Goal: Task Accomplishment & Management: Manage account settings

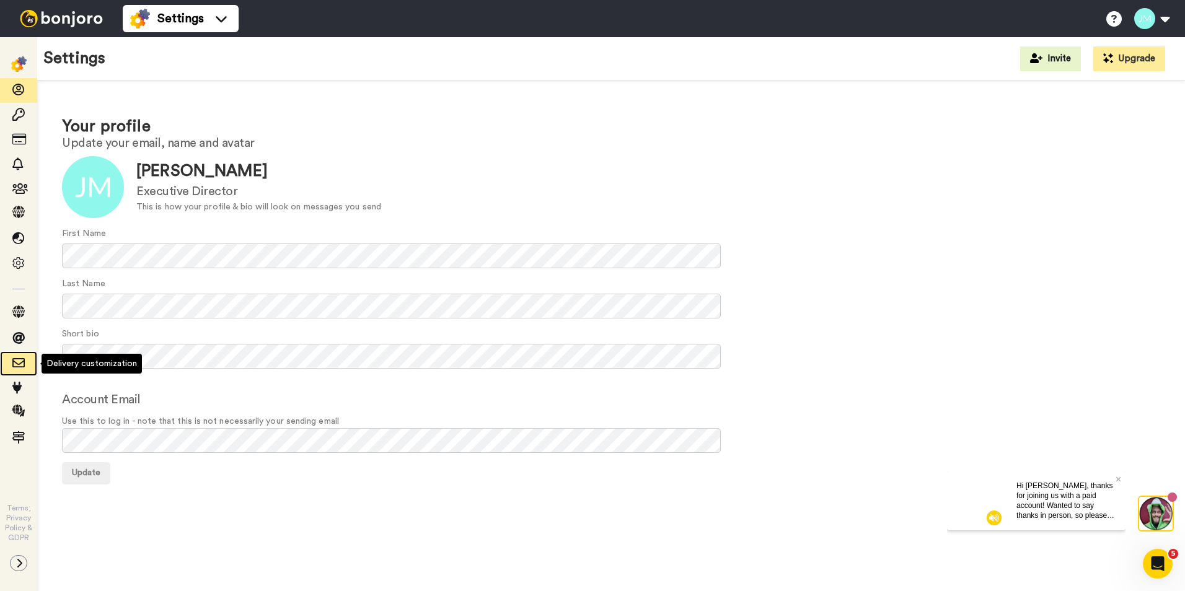
click at [30, 368] on span at bounding box center [18, 364] width 37 height 12
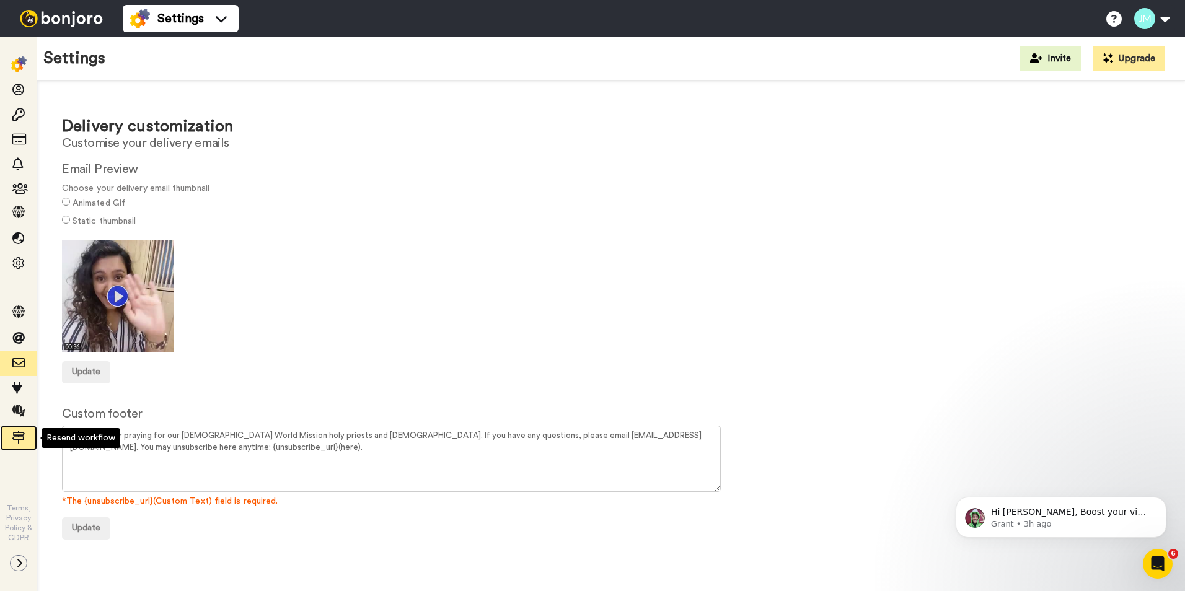
click at [19, 442] on icon at bounding box center [18, 437] width 12 height 12
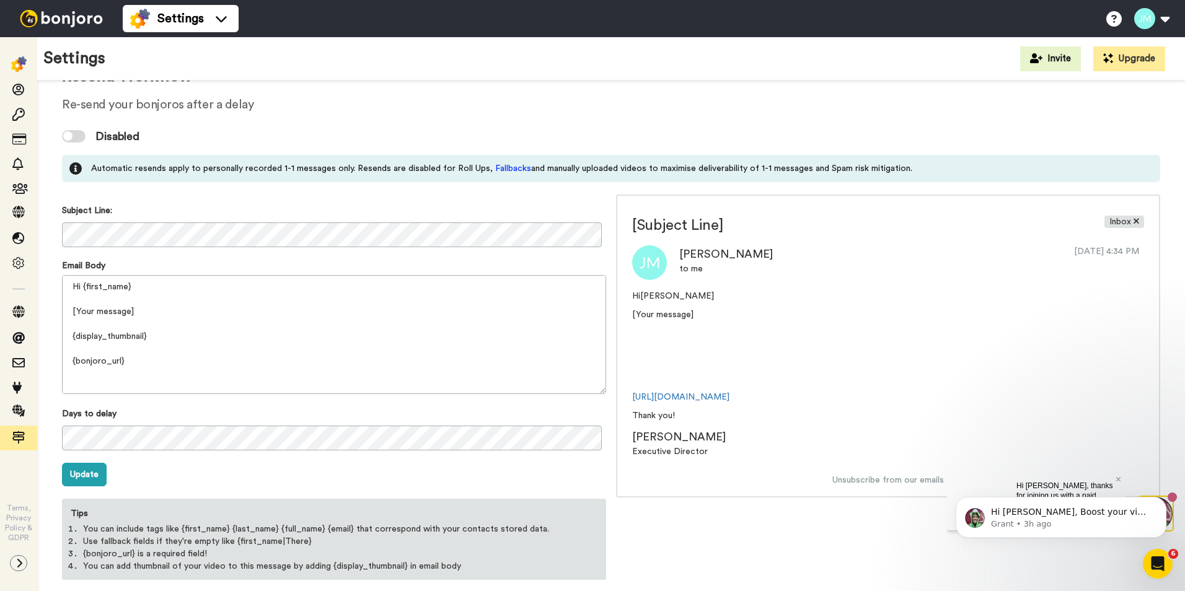
scroll to position [66, 0]
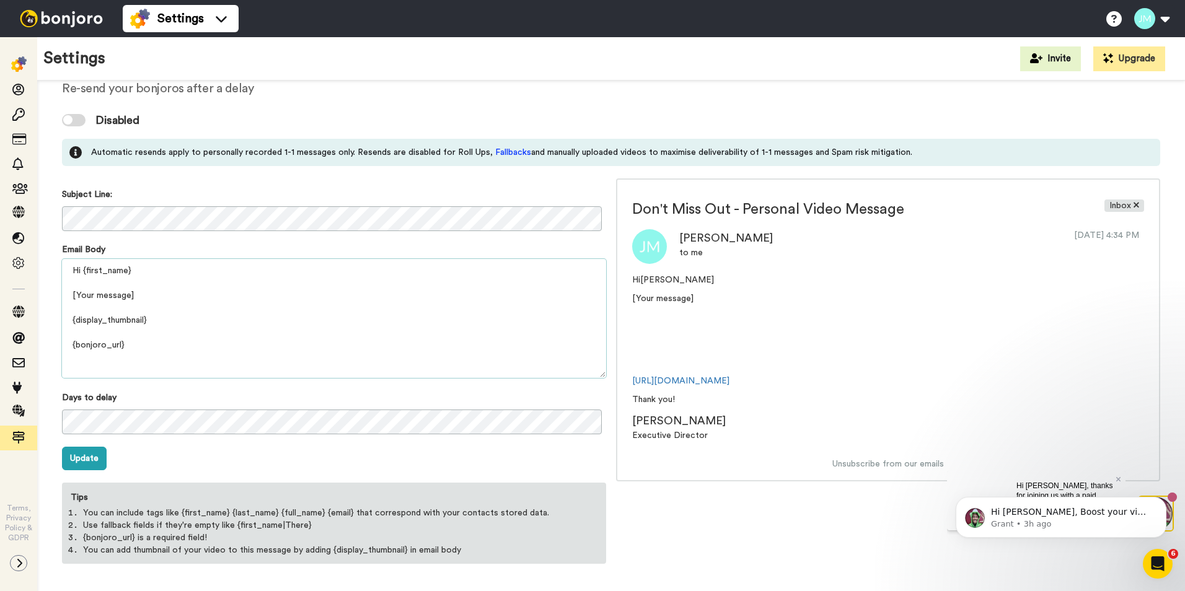
click at [175, 297] on textarea "Hi {first_name} [Your message] {display_thumbnail} {bonjoro_url} Thank you! {pr…" at bounding box center [334, 318] width 544 height 119
drag, startPoint x: 175, startPoint y: 297, endPoint x: 66, endPoint y: 294, distance: 109.7
click at [66, 294] on textarea "Hi {first_name} [Your message] {display_thumbnail} {bonjoro_url} Thank you! {pr…" at bounding box center [334, 318] width 544 height 119
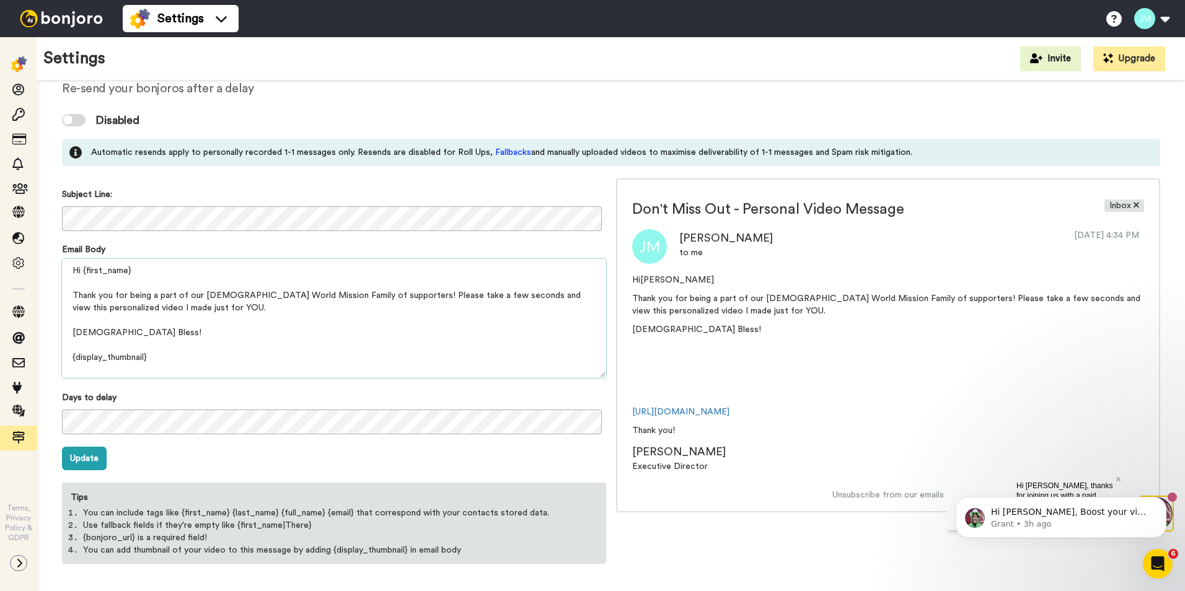
scroll to position [78, 0]
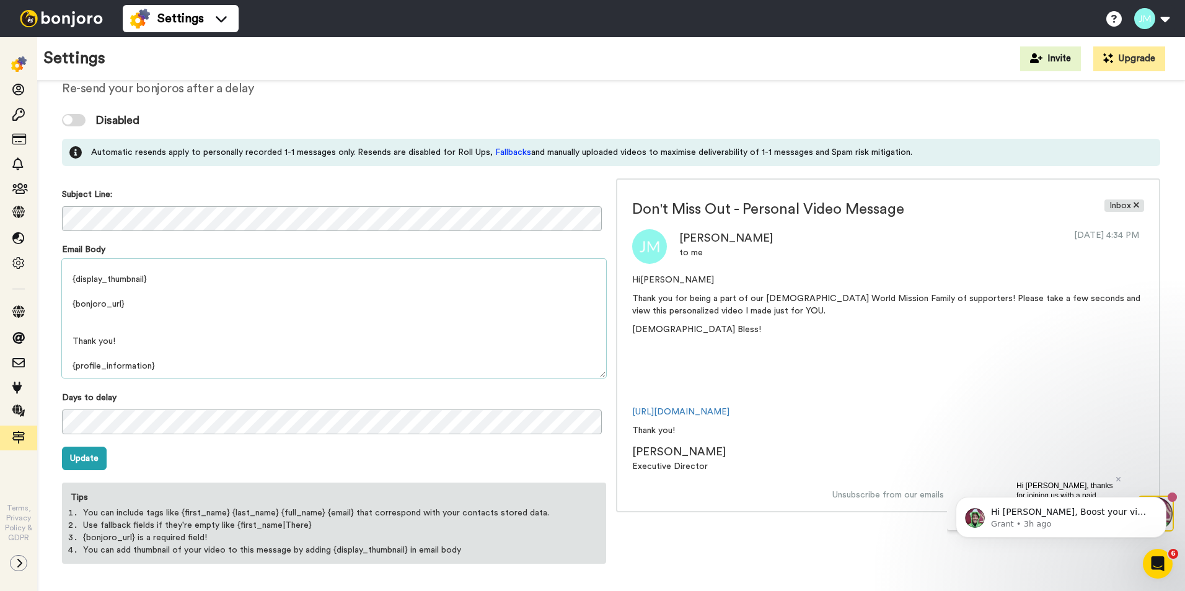
drag, startPoint x: 126, startPoint y: 342, endPoint x: 48, endPoint y: 334, distance: 78.5
click at [48, 334] on div "Resend Workflow Re-send your bonjoros after a delay Disabled Automatic resends …" at bounding box center [611, 306] width 1148 height 584
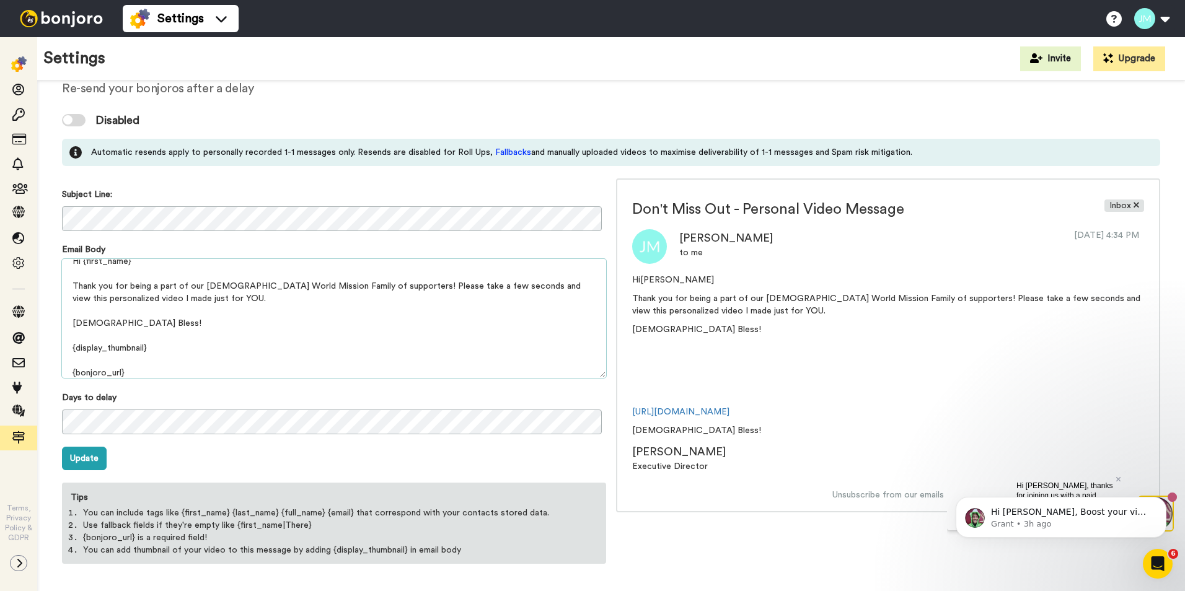
scroll to position [0, 0]
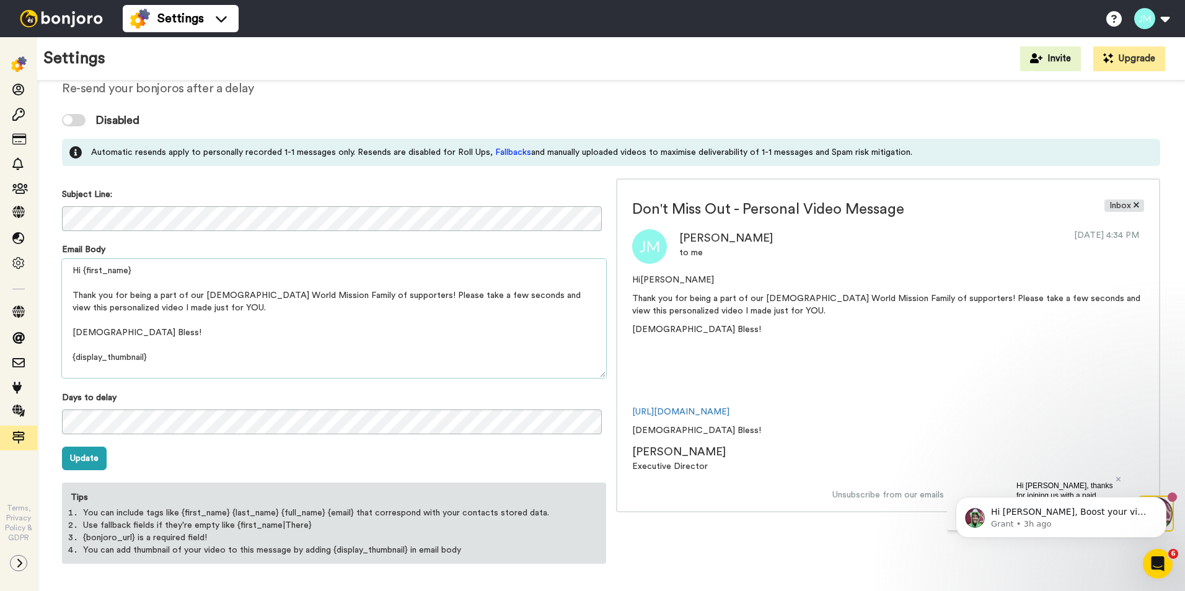
drag, startPoint x: 122, startPoint y: 264, endPoint x: 60, endPoint y: 327, distance: 89.0
click at [60, 327] on div "Resend Workflow Re-send your bonjoros after a delay Disabled Automatic resends …" at bounding box center [611, 306] width 1148 height 584
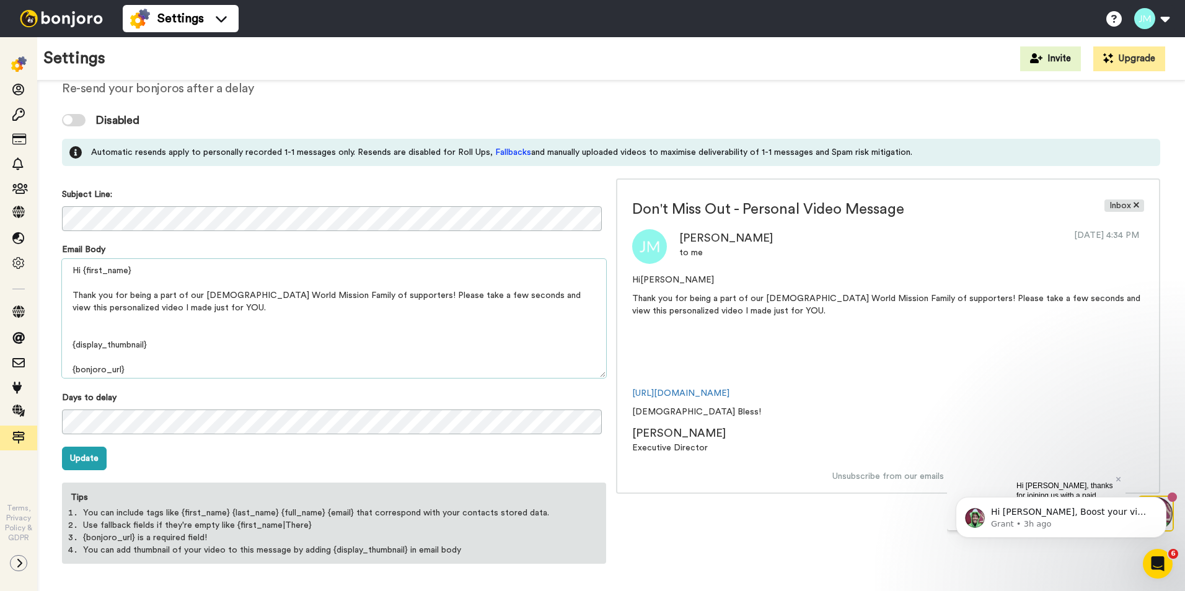
scroll to position [53, 0]
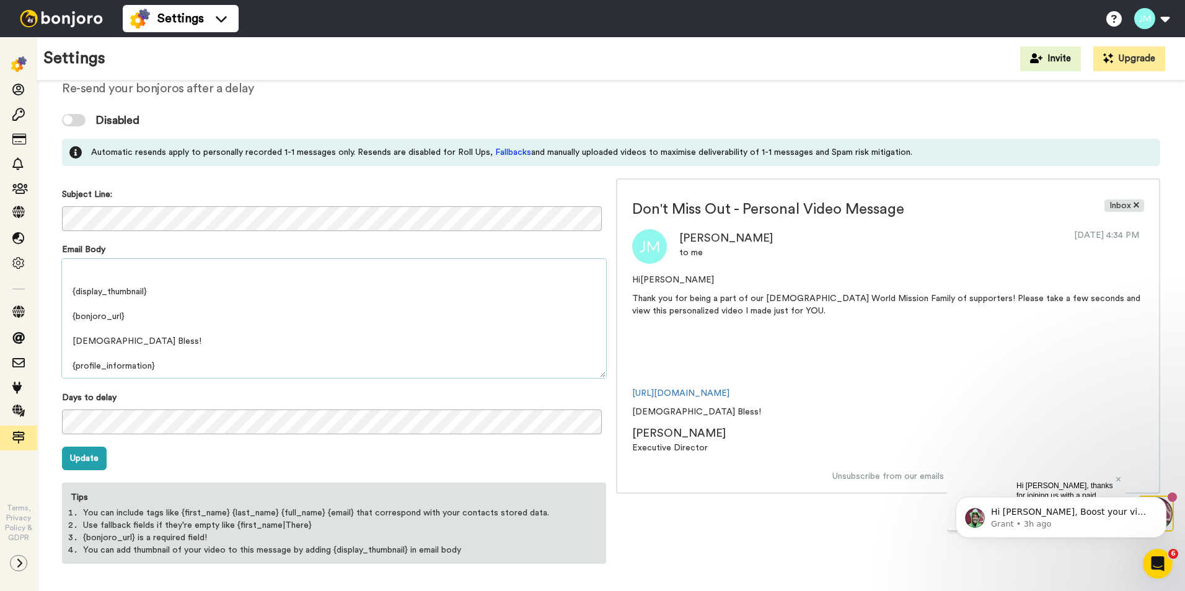
type textarea "Hi {first_name} Thank you for being a part of our Catholic World Mission Family…"
click at [86, 456] on button "Update" at bounding box center [84, 459] width 45 height 24
click at [74, 457] on button "Update" at bounding box center [84, 459] width 45 height 24
click at [86, 463] on button "Update" at bounding box center [84, 459] width 45 height 24
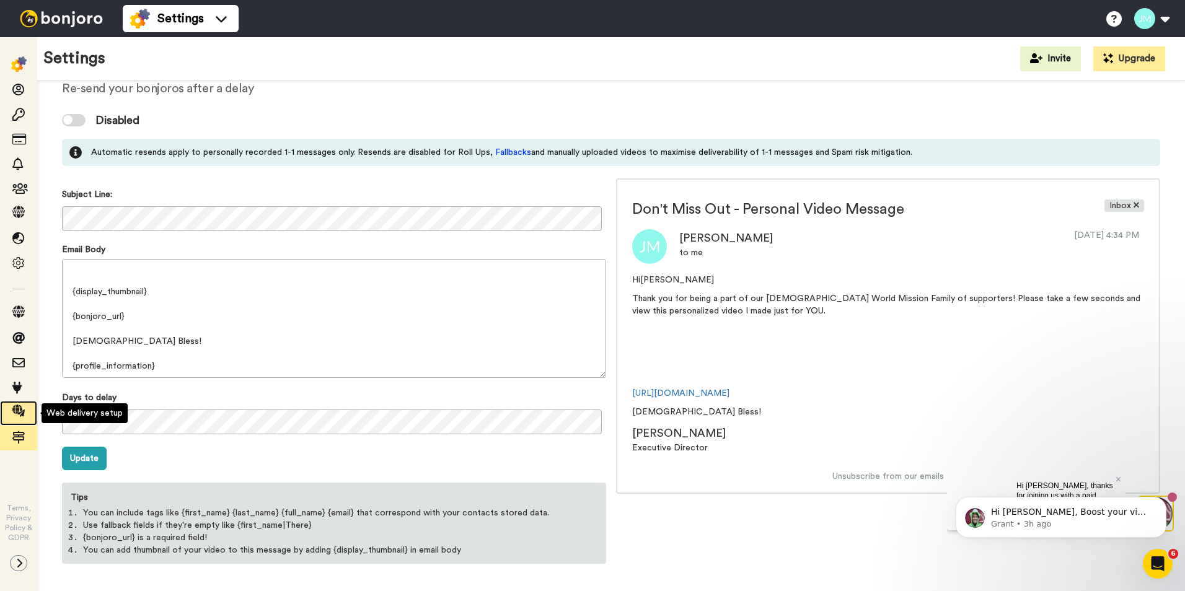
click at [19, 412] on icon at bounding box center [18, 411] width 12 height 12
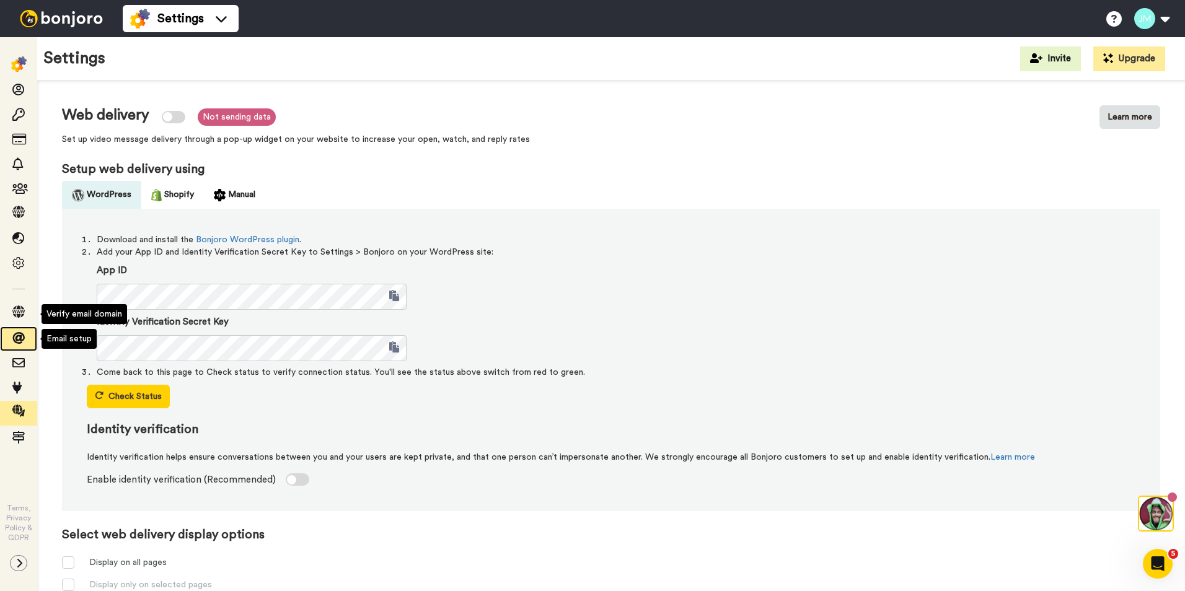
click at [19, 339] on icon at bounding box center [18, 338] width 12 height 12
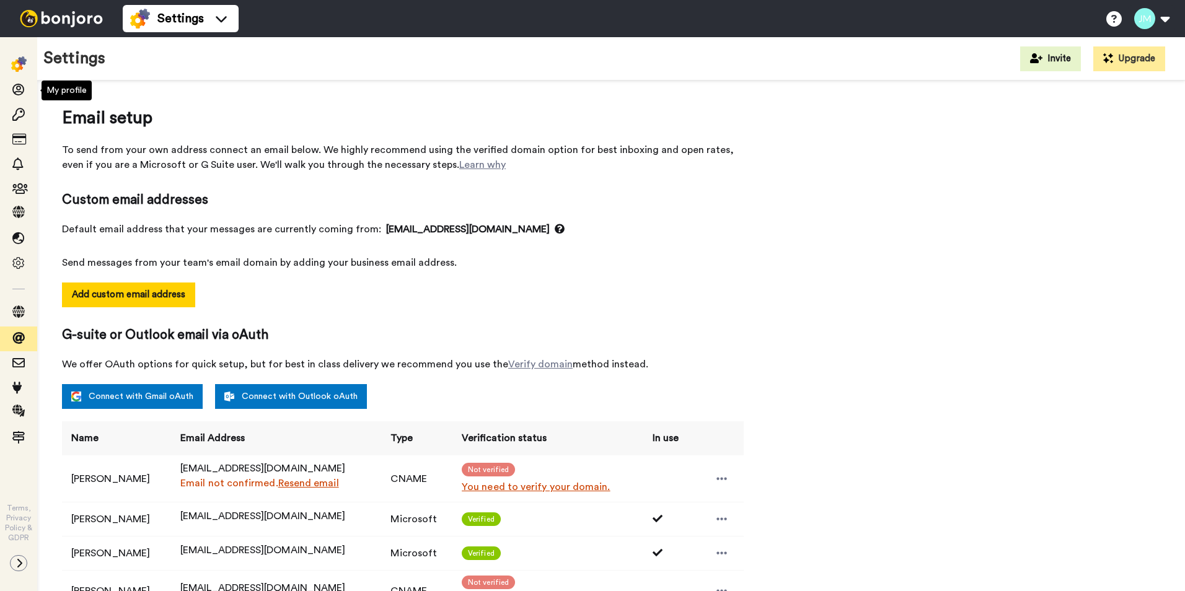
select select "164495"
select select "163939"
select select "164555"
click at [17, 95] on icon at bounding box center [18, 90] width 12 height 12
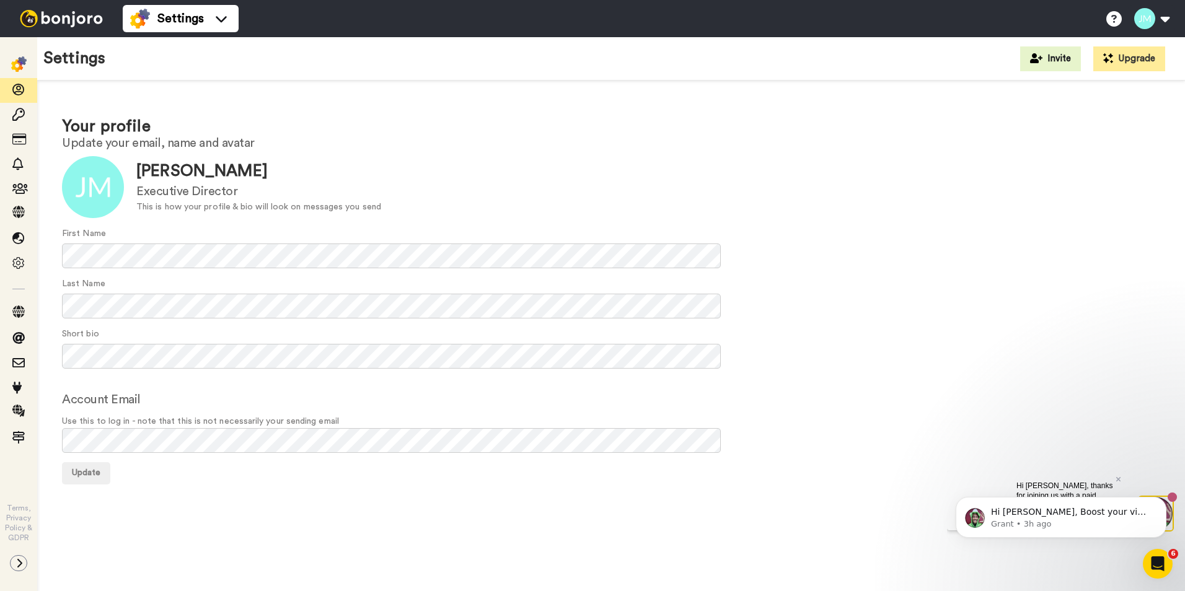
click at [56, 20] on img at bounding box center [61, 18] width 93 height 17
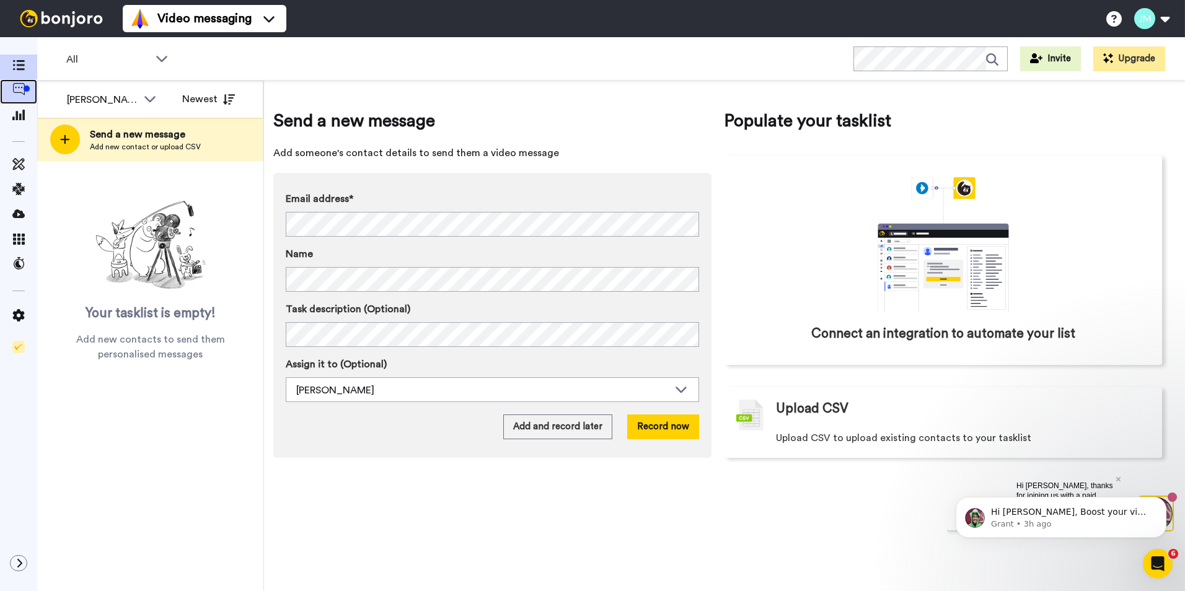
click at [18, 101] on div at bounding box center [18, 91] width 37 height 25
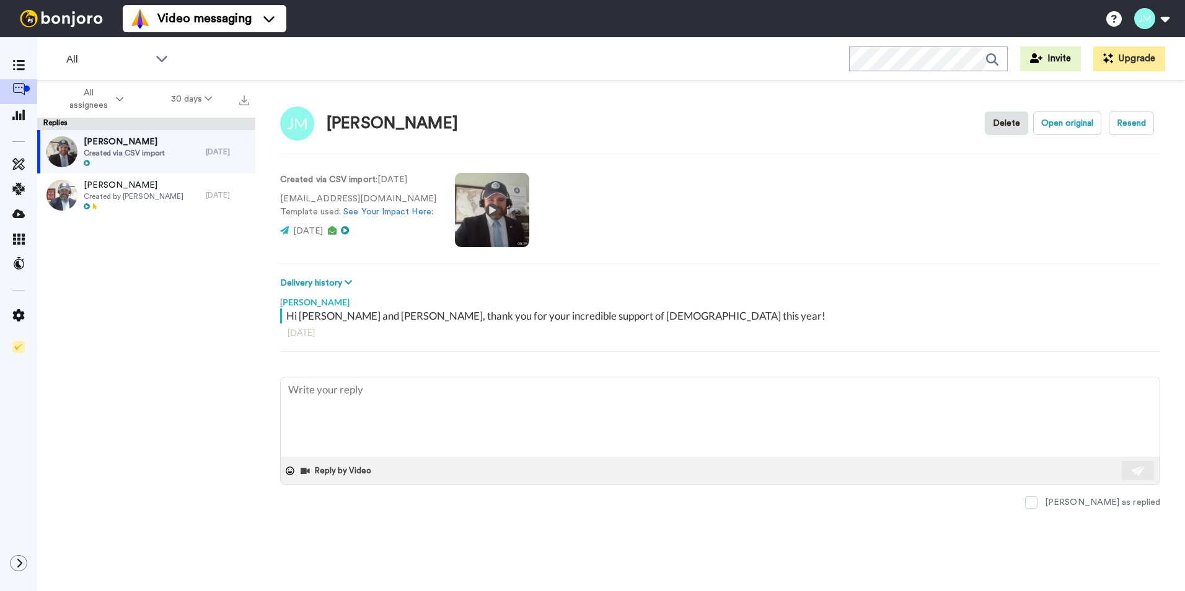
type textarea "x"
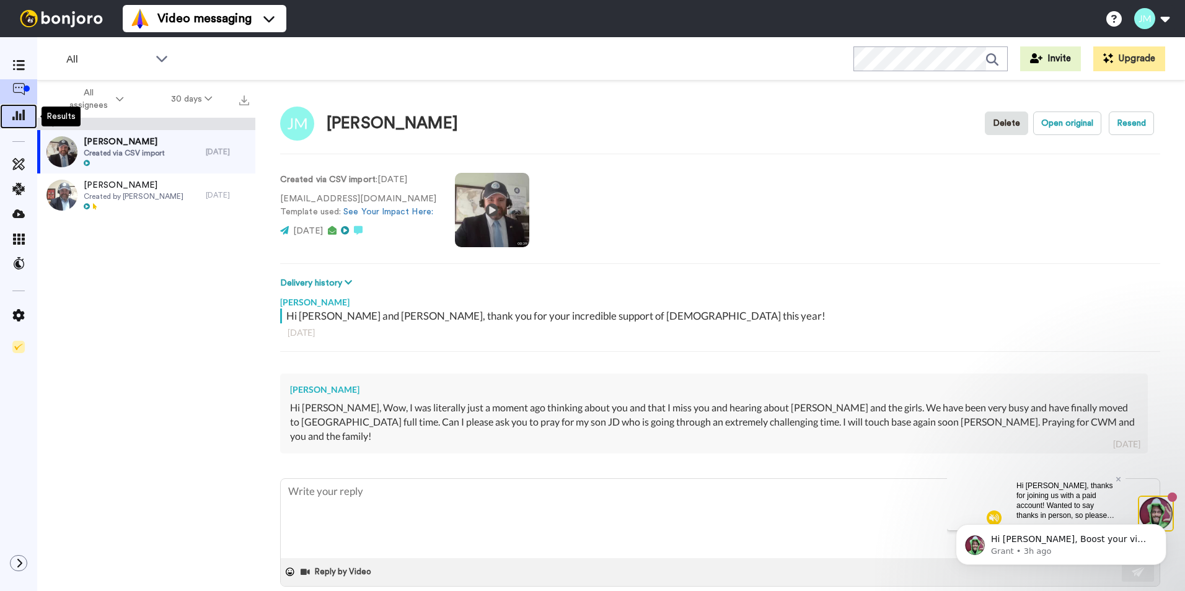
click at [21, 121] on span at bounding box center [18, 116] width 37 height 12
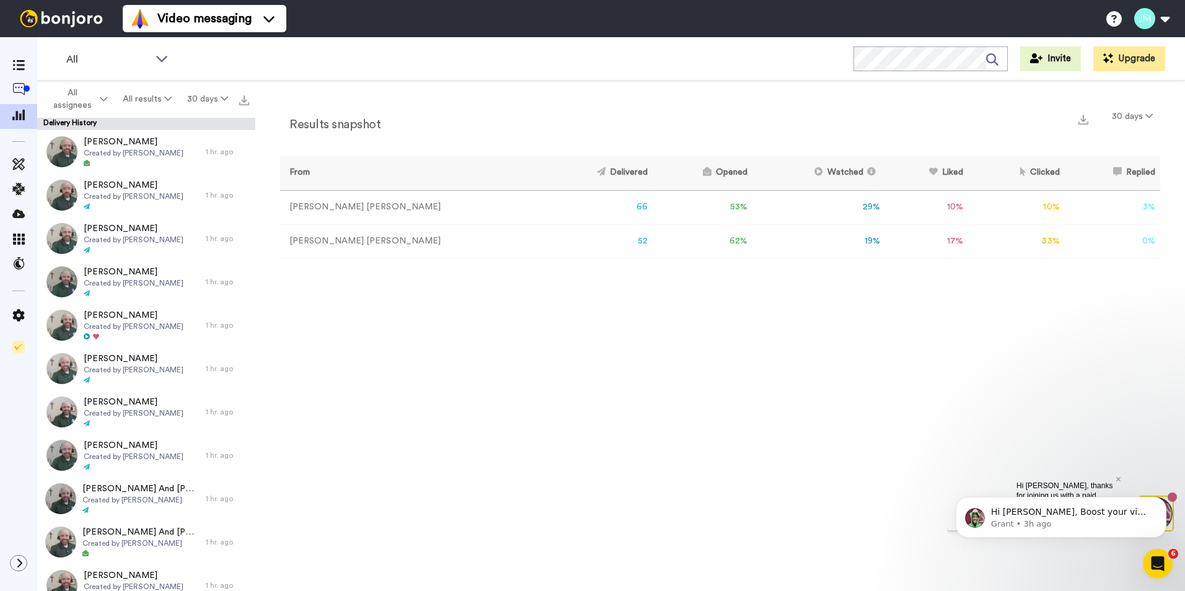
click at [529, 386] on div "Results snapshot 30 days From Delivered Opened Watched Liked Clicked Replied Fa…" at bounding box center [720, 339] width 930 height 517
